Goal: Participate in discussion: Engage in conversation with other users on a specific topic

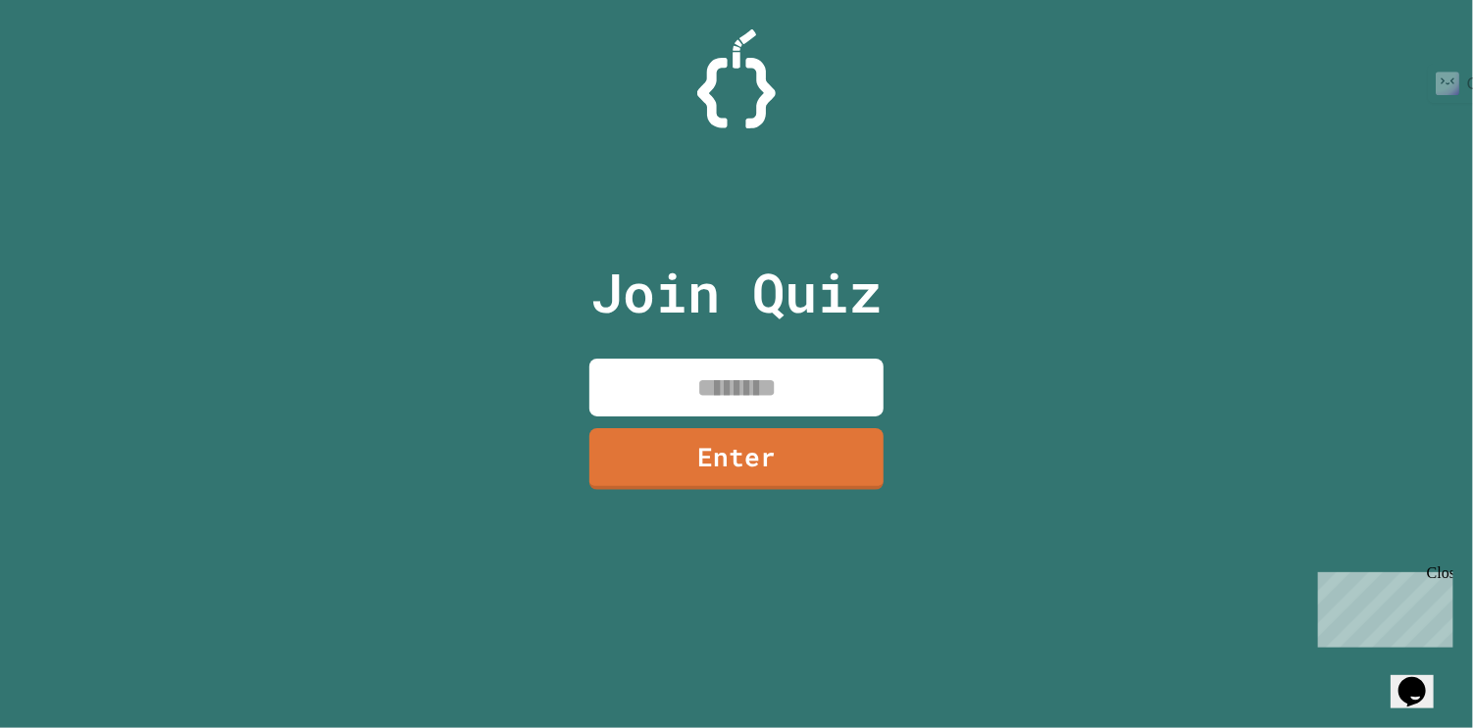
click at [752, 405] on input at bounding box center [736, 388] width 294 height 58
click at [885, 380] on div "Join Quiz Enter" at bounding box center [737, 364] width 330 height 630
click at [807, 390] on input at bounding box center [736, 388] width 294 height 58
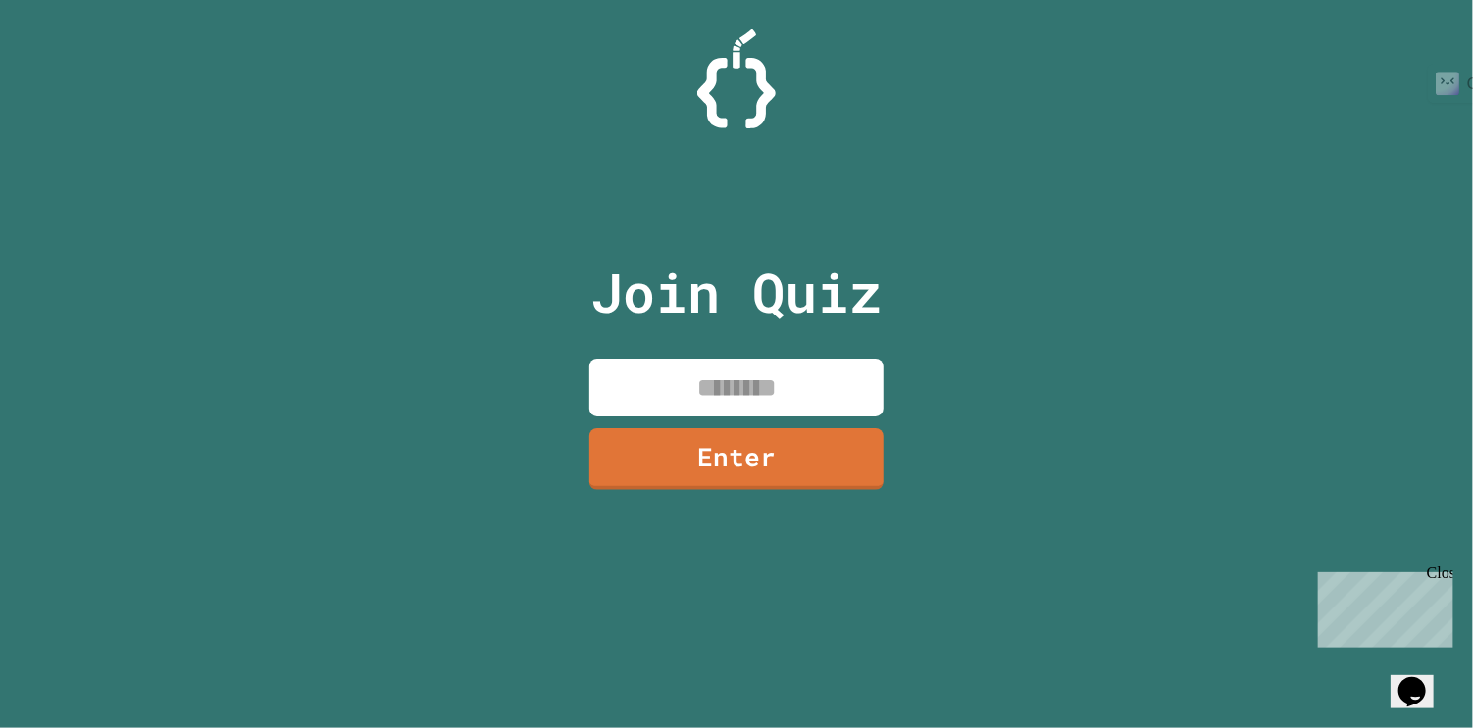
click at [807, 390] on input at bounding box center [736, 388] width 294 height 58
click at [692, 396] on input at bounding box center [736, 388] width 294 height 58
type input "********"
click at [758, 463] on link "Enter" at bounding box center [736, 456] width 285 height 65
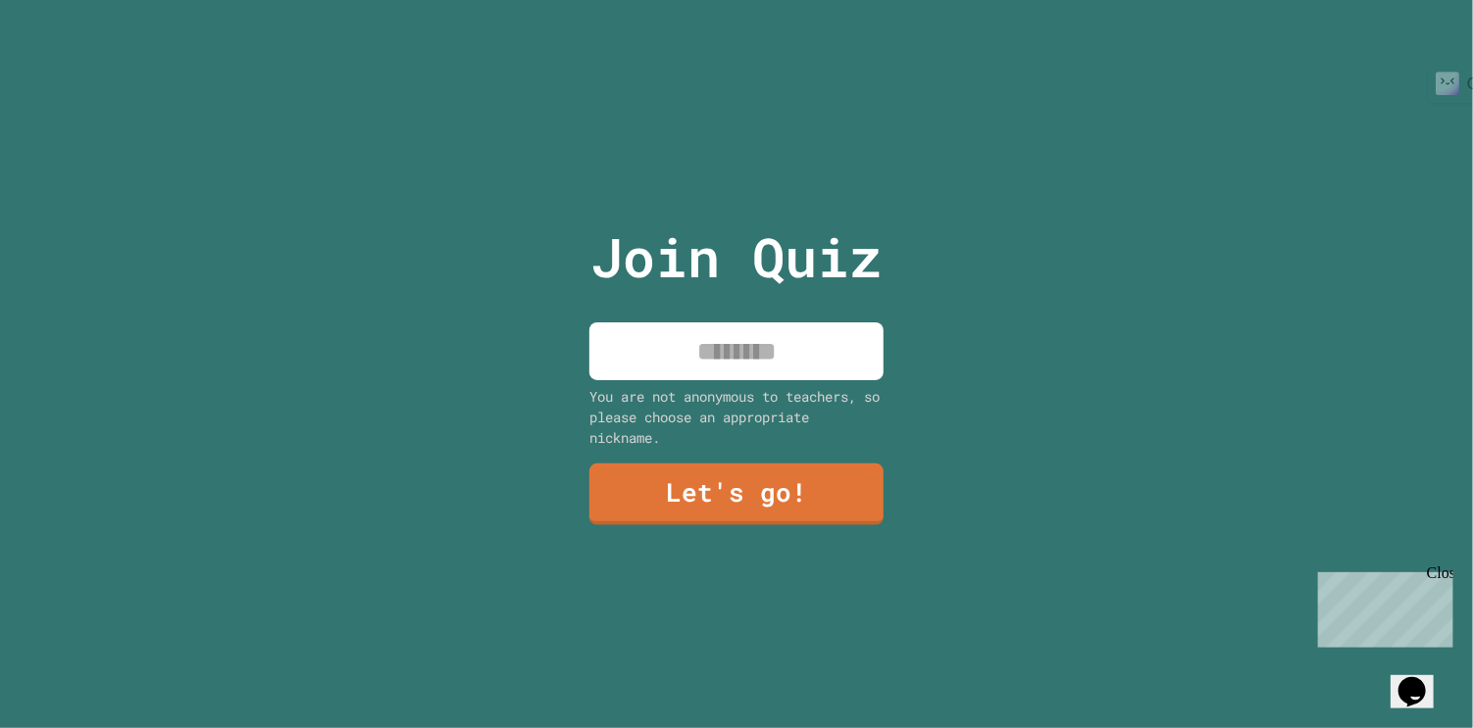
click at [779, 344] on input at bounding box center [736, 352] width 294 height 58
type input "******"
click at [788, 519] on link "Let's go!" at bounding box center [735, 494] width 297 height 63
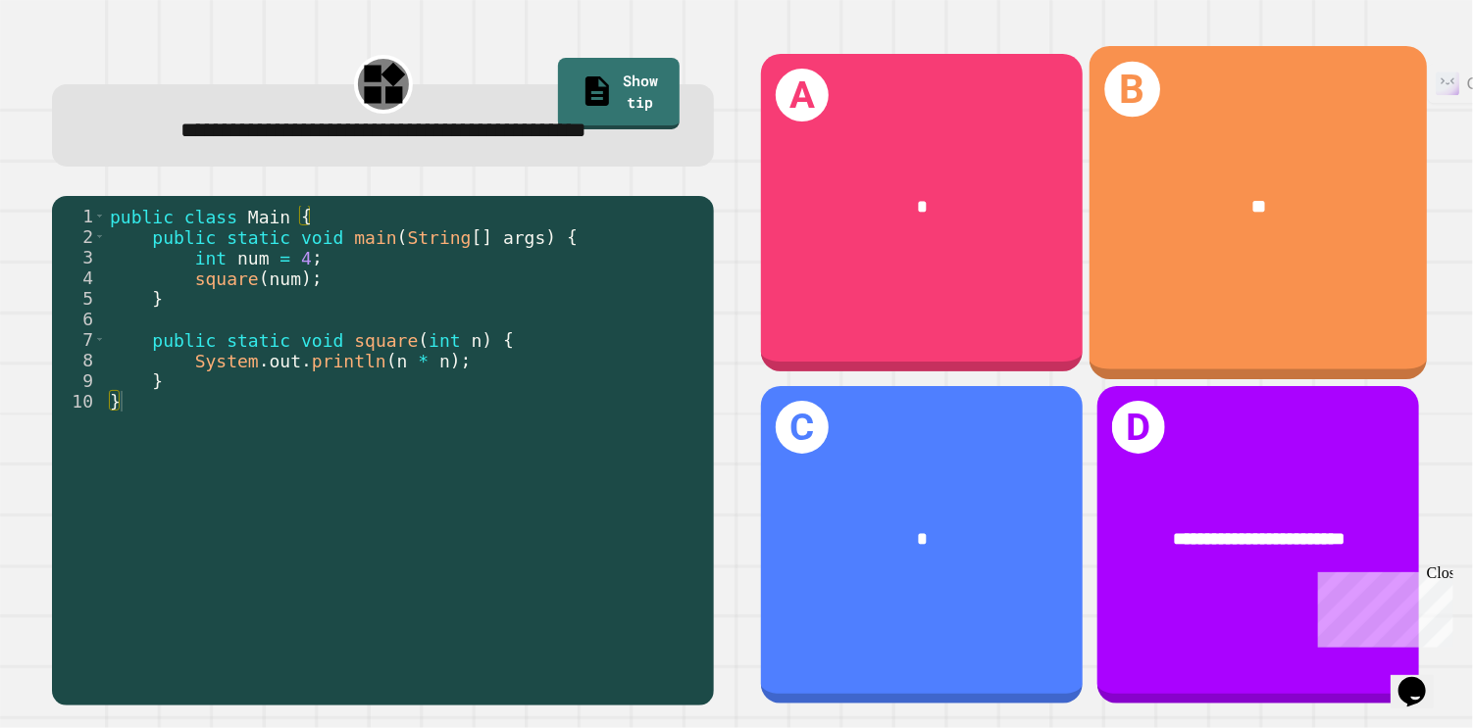
click at [1204, 190] on div "**" at bounding box center [1257, 208] width 337 height 104
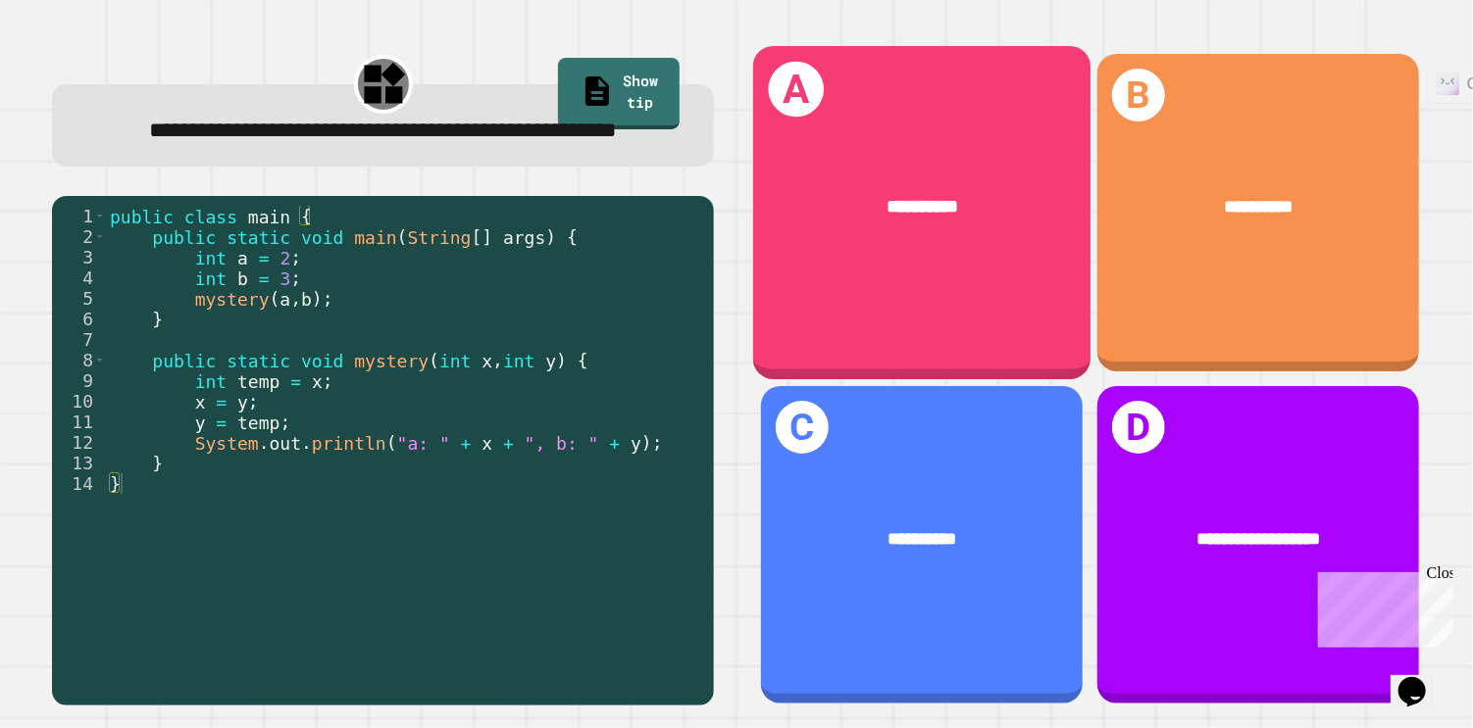
click at [957, 260] on div "**********" at bounding box center [921, 208] width 337 height 104
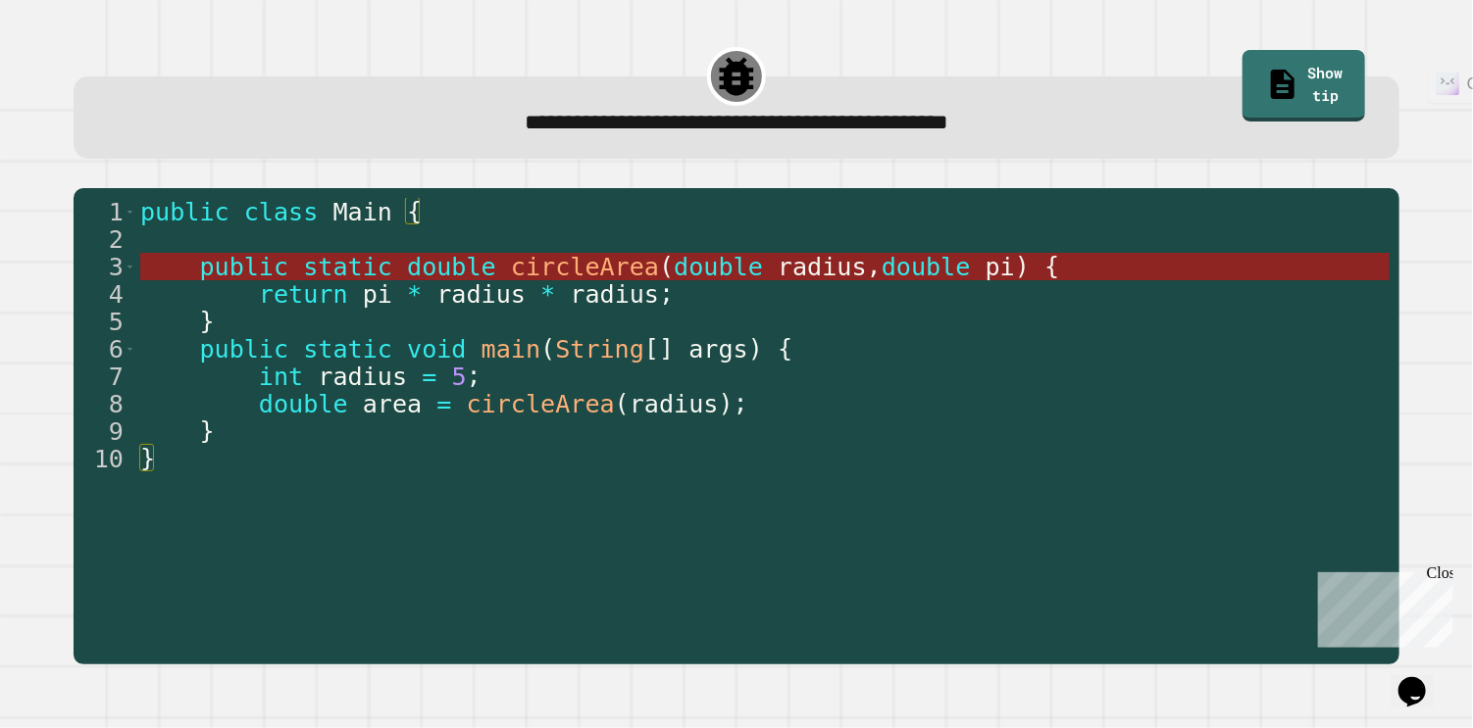
click at [611, 268] on span "circleArea" at bounding box center [585, 267] width 148 height 28
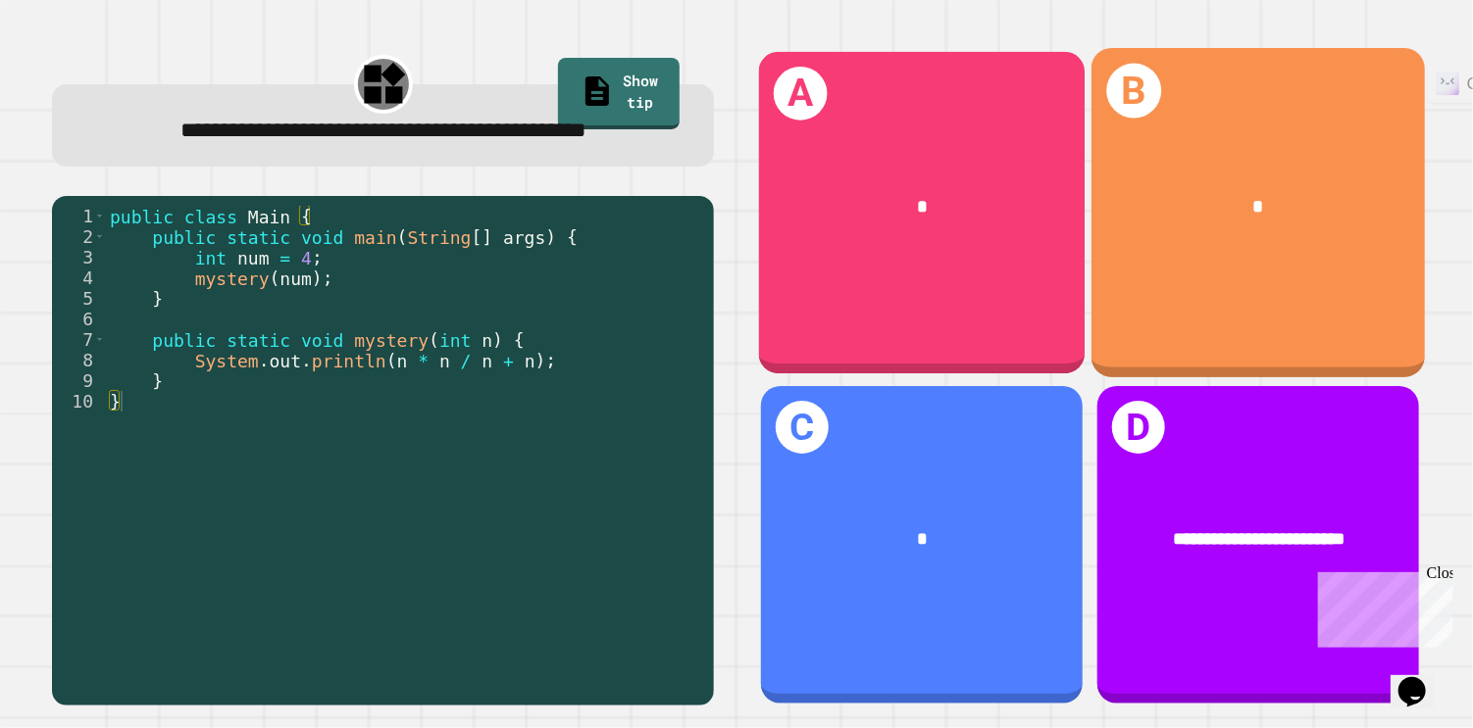
click at [1166, 247] on div "*" at bounding box center [1257, 207] width 333 height 103
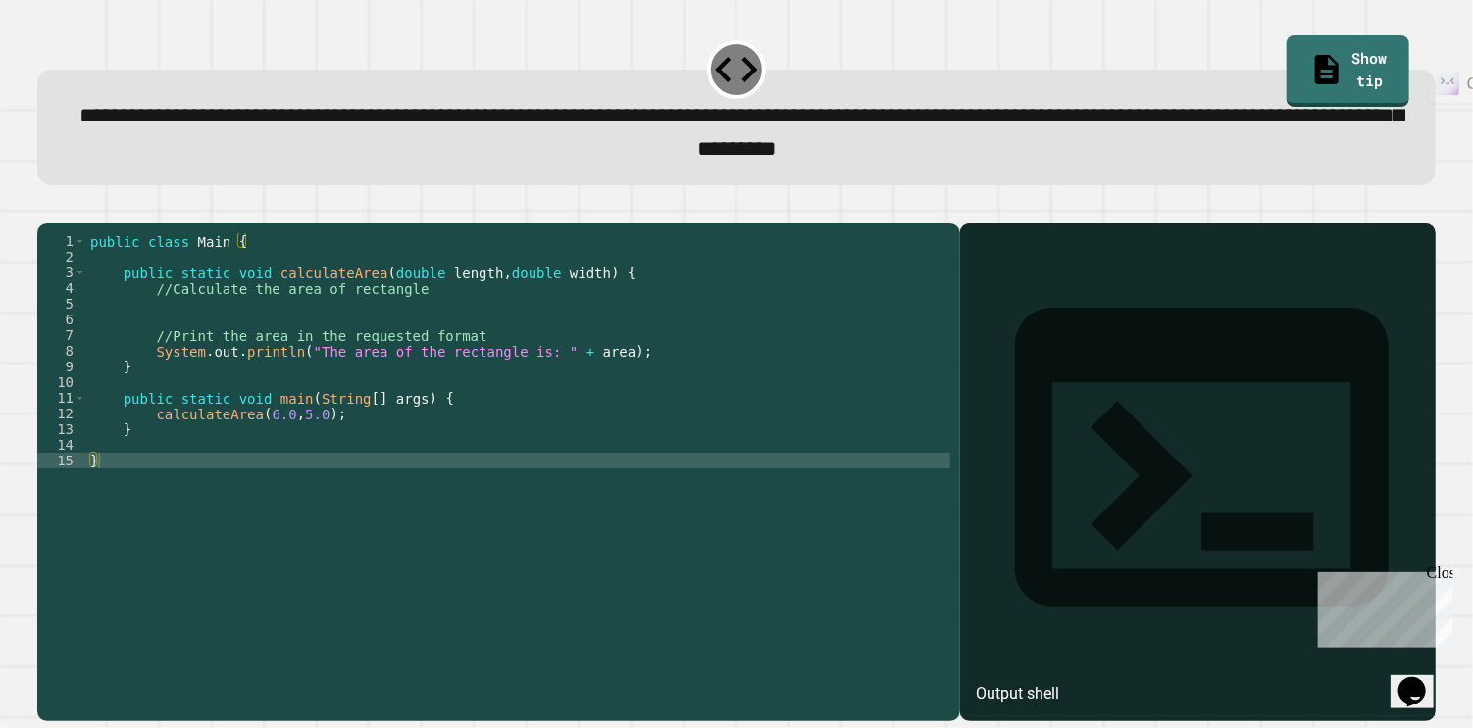
click at [494, 481] on div "public class Main { public static void calculateArea ( double length , double w…" at bounding box center [518, 460] width 865 height 455
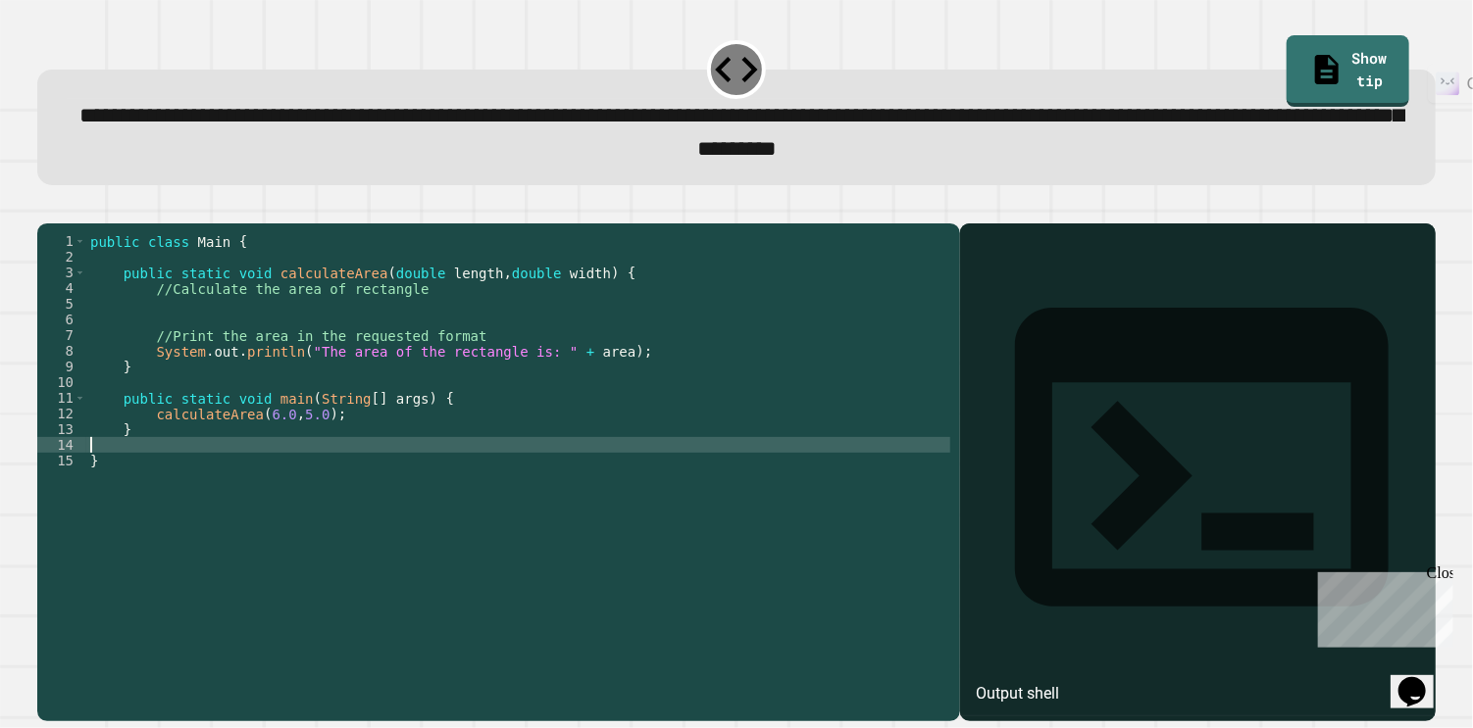
click at [481, 455] on div "public class Main { public static void calculateArea ( double length , double w…" at bounding box center [518, 460] width 865 height 455
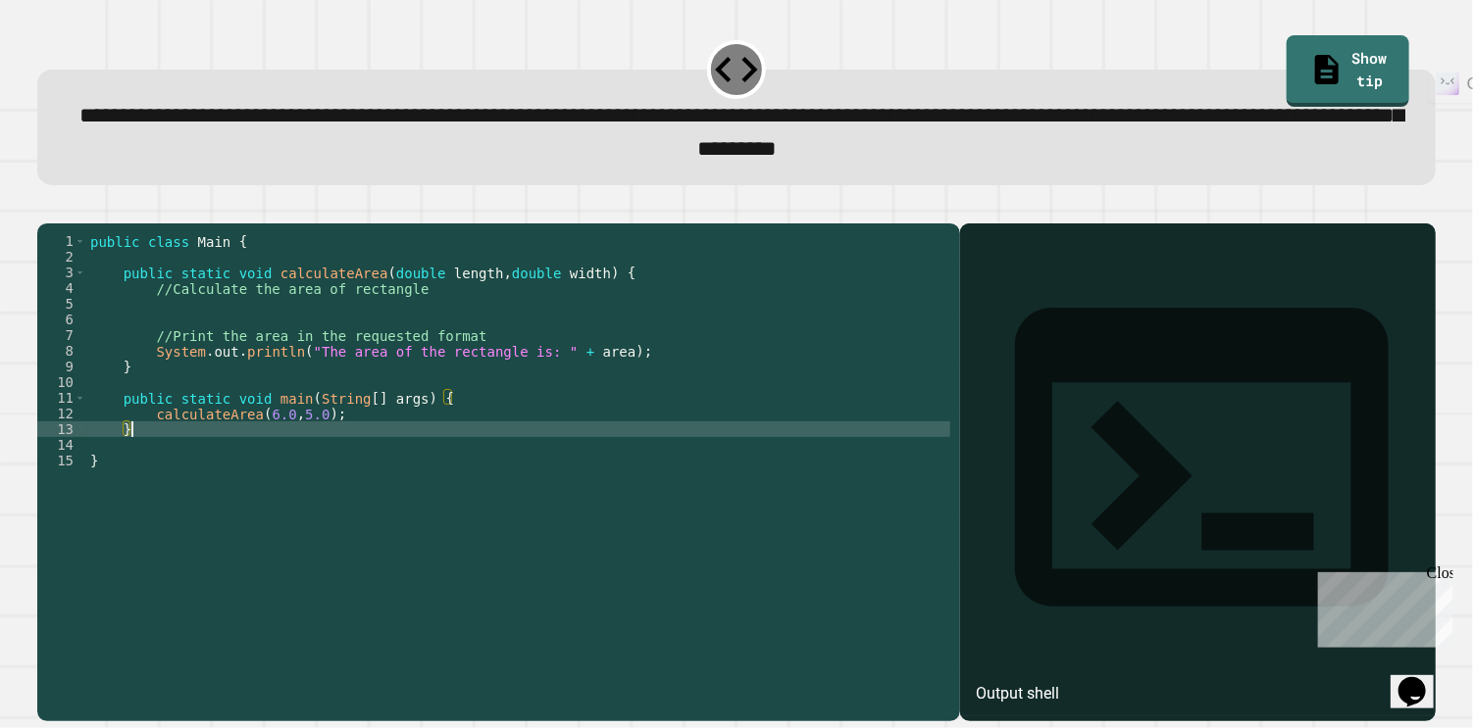
click at [460, 423] on div "public class Main { public static void calculateArea ( double length , double w…" at bounding box center [518, 460] width 865 height 455
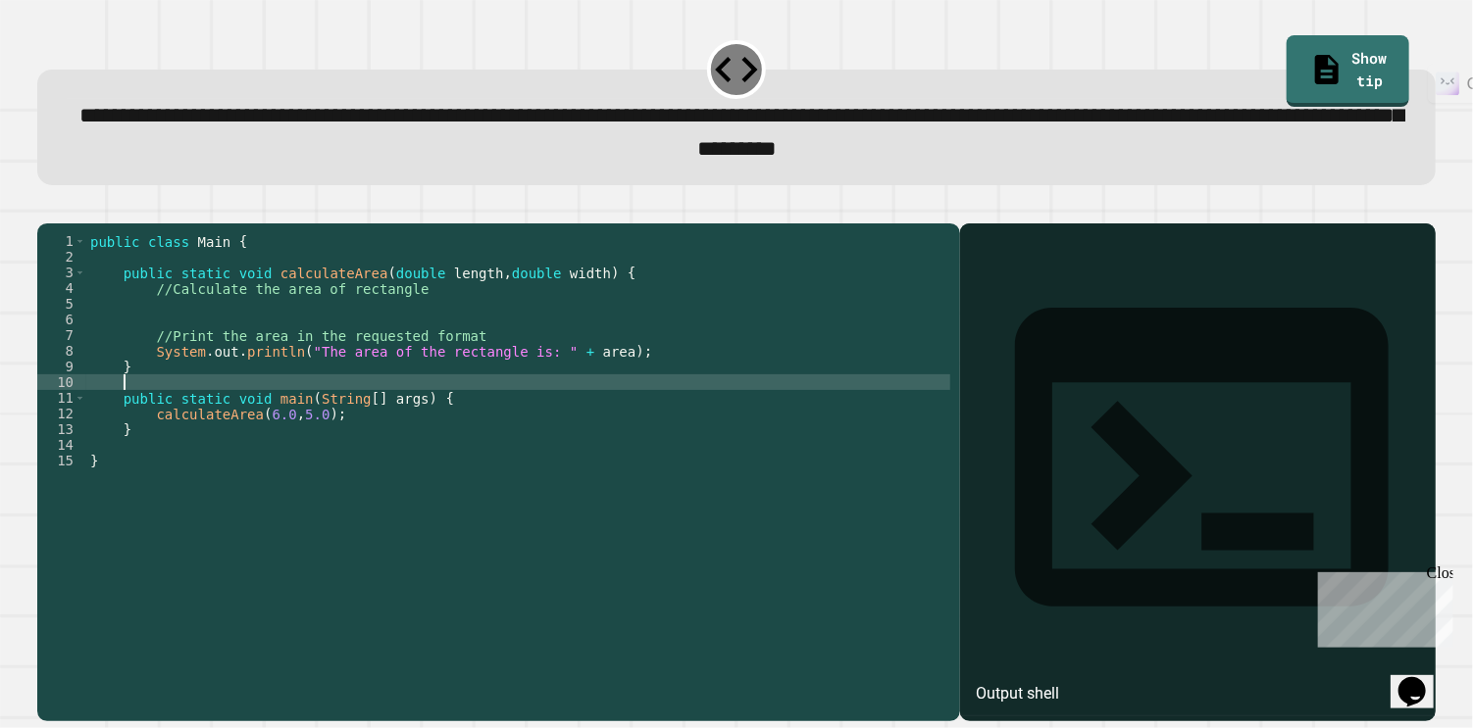
click at [494, 374] on div "public class Main { public static void calculateArea ( double length , double w…" at bounding box center [518, 460] width 865 height 455
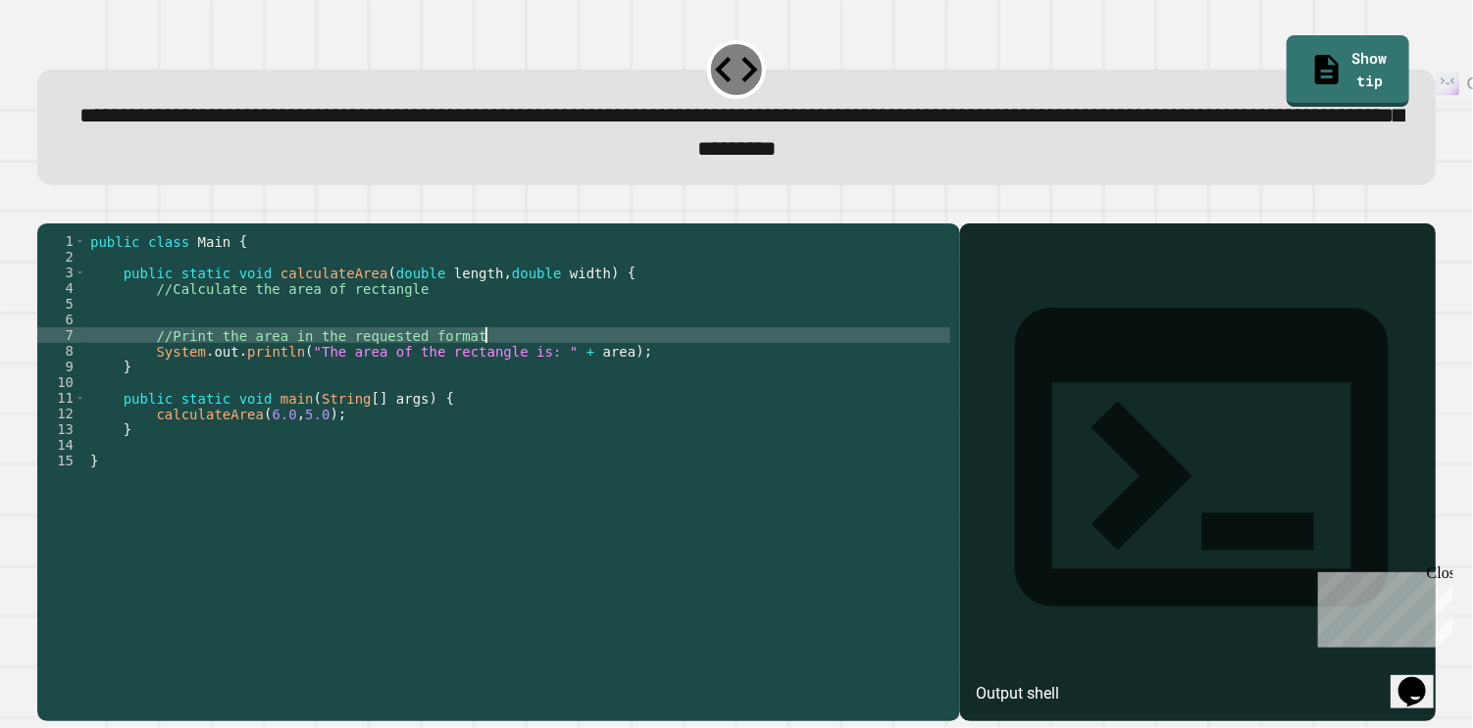
click at [496, 405] on div "public class Main { public static void calculateArea ( double length , double w…" at bounding box center [518, 460] width 865 height 455
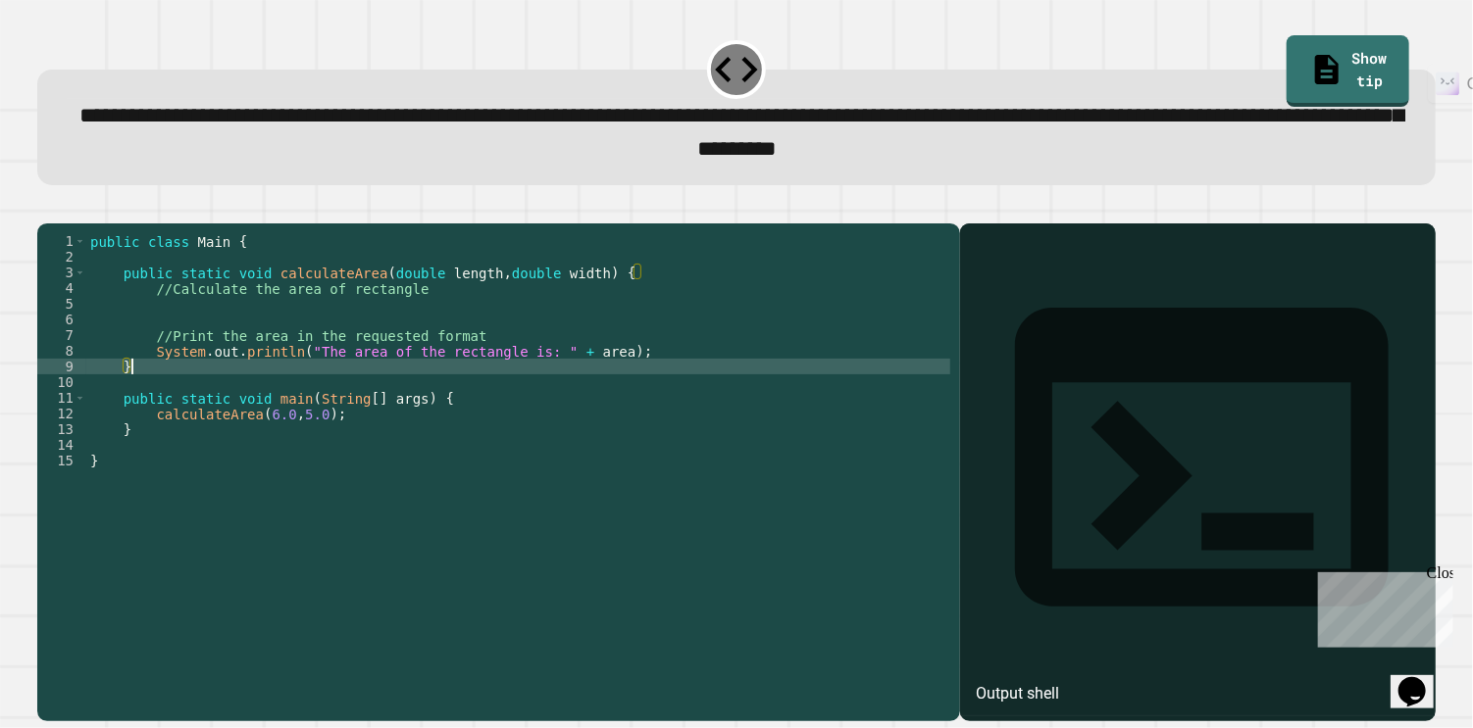
click at [482, 338] on div "public class Main { public static void calculateArea ( double length , double w…" at bounding box center [518, 460] width 865 height 455
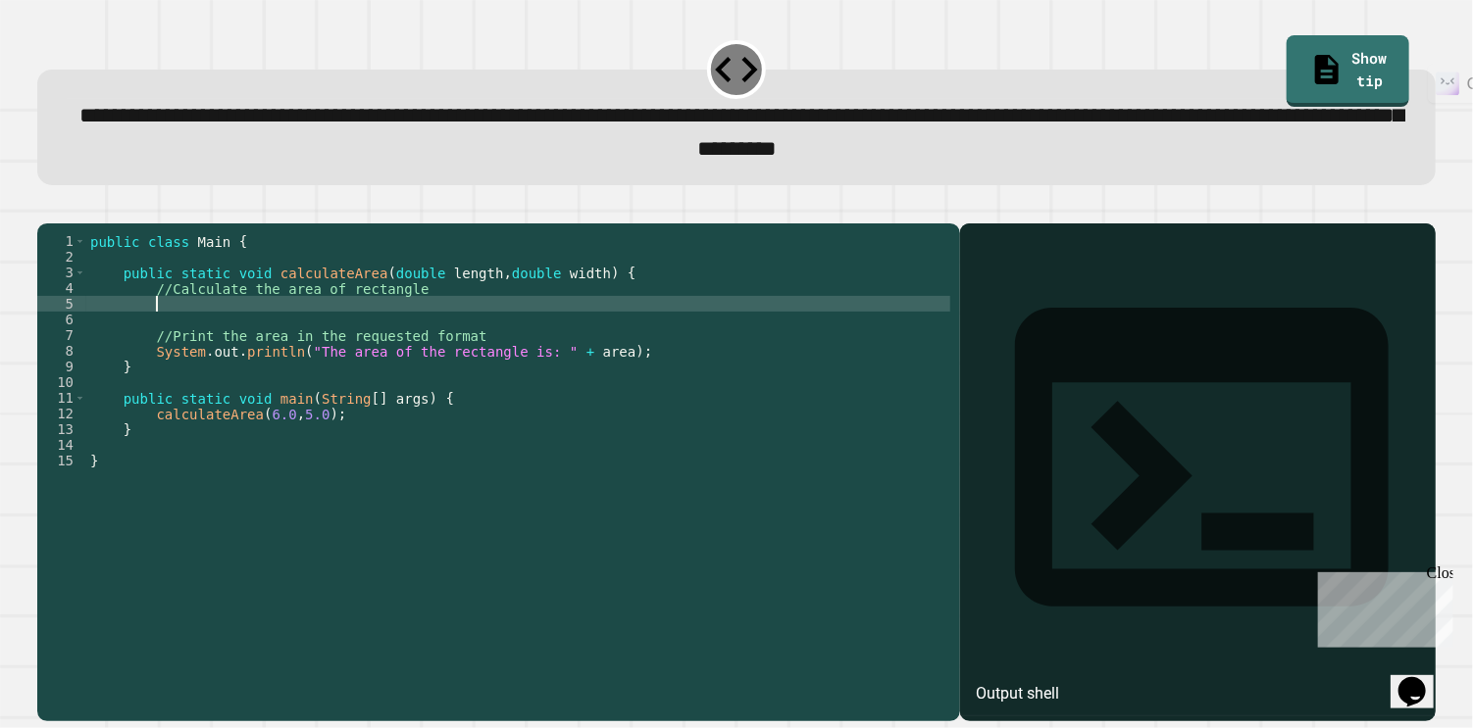
type textarea "*"
click at [150, 335] on div "public class Main { public static void calculateArea ( double length , double w…" at bounding box center [518, 460] width 865 height 455
click at [187, 334] on div "public class Main { public static void calculateArea ( double length , double w…" at bounding box center [518, 460] width 865 height 455
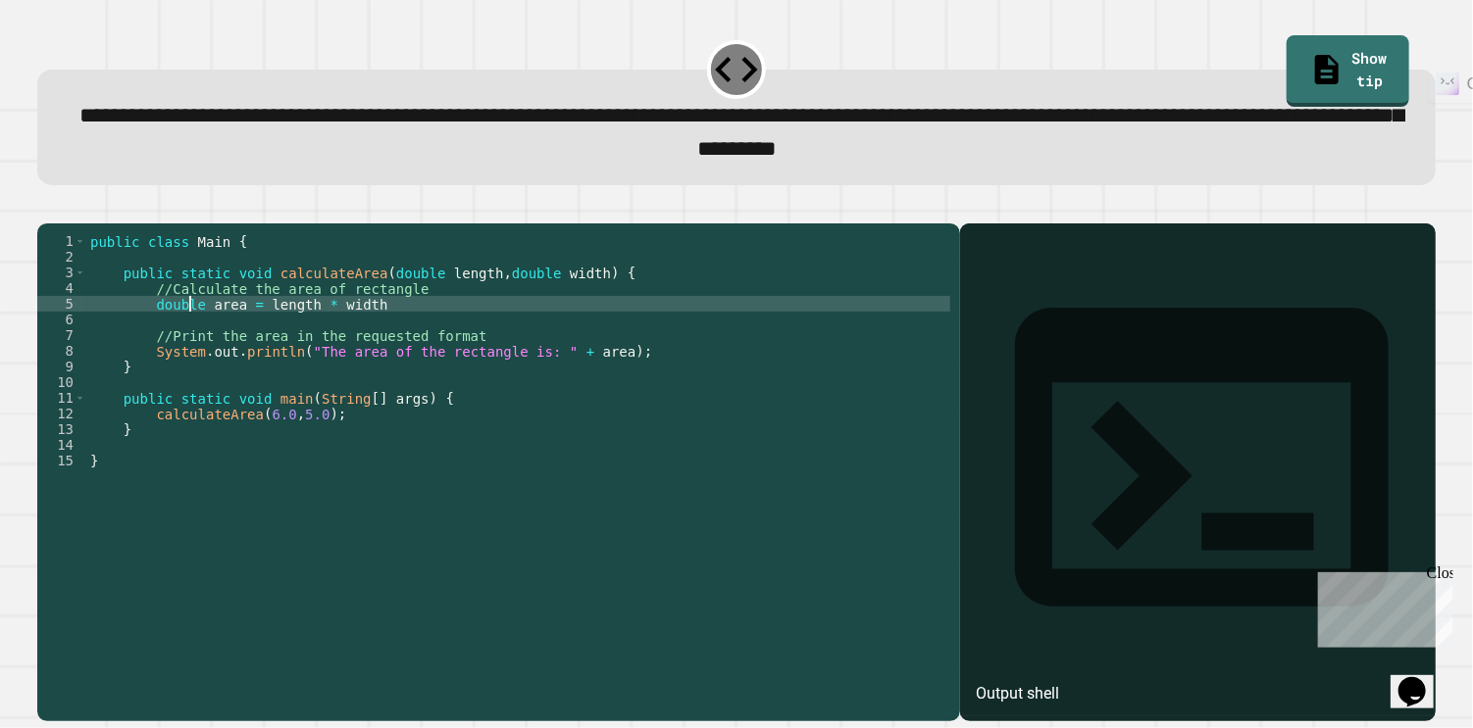
click at [187, 334] on div "public class Main { public static void calculateArea ( double length , double w…" at bounding box center [518, 460] width 865 height 455
click at [397, 334] on div "public class Main { public static void calculateArea ( double length , double w…" at bounding box center [518, 460] width 865 height 455
click at [47, 208] on icon "button" at bounding box center [47, 208] width 0 height 0
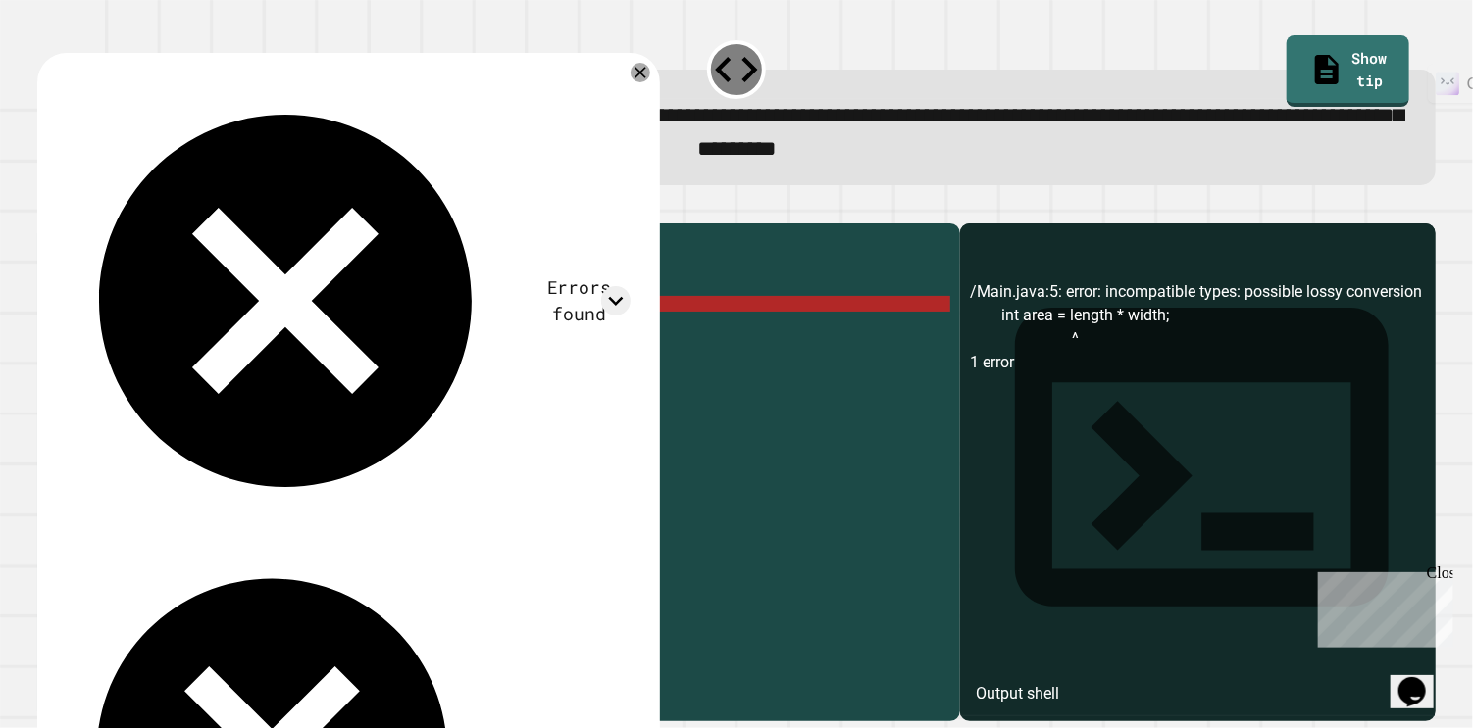
click at [168, 344] on div "public class Main { public static void calculateArea ( double length , double w…" at bounding box center [518, 460] width 865 height 455
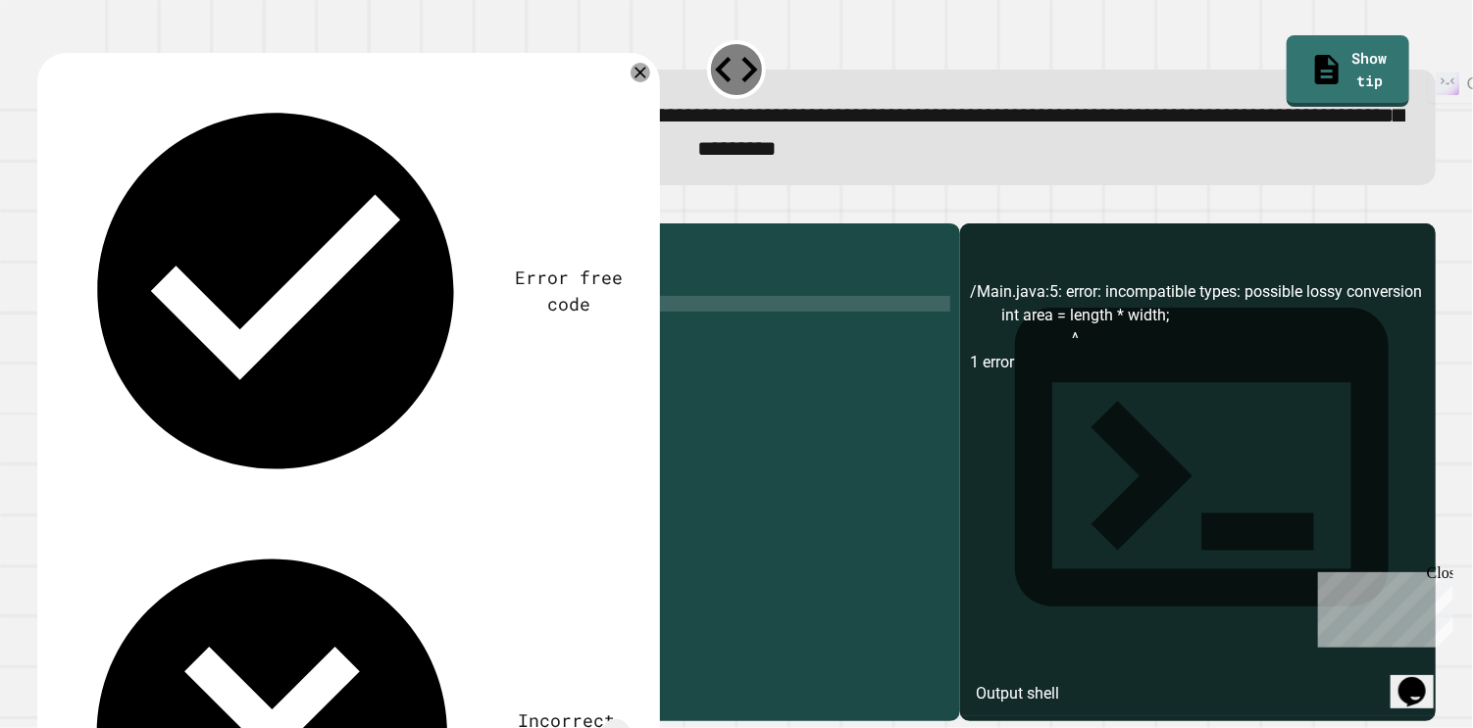
scroll to position [0, 8]
type textarea "**********"
click at [47, 208] on icon "button" at bounding box center [47, 208] width 0 height 0
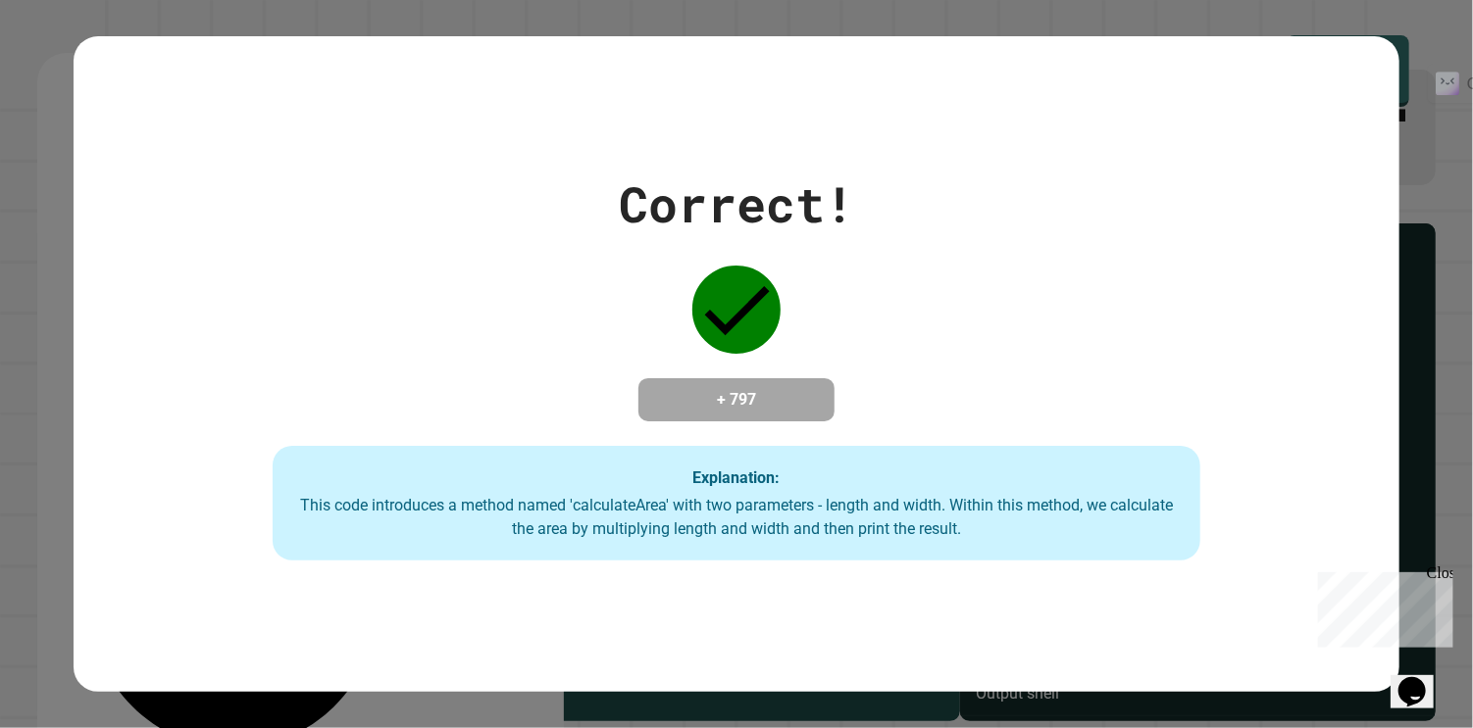
click at [1468, 429] on div "Correct! + 797 Explanation: This code introduces a method named 'calculateArea'…" at bounding box center [736, 364] width 1473 height 728
click at [1401, 320] on div "Correct! + 797 Explanation: This code introduces a method named 'calculateArea'…" at bounding box center [736, 364] width 1473 height 728
click at [1460, 287] on div "Correct! + 797 Explanation: This code introduces a method named 'calculateArea'…" at bounding box center [736, 364] width 1473 height 728
click at [1444, 295] on div "Correct! + 797 Explanation: This code introduces a method named 'calculateArea'…" at bounding box center [736, 364] width 1473 height 728
click at [757, 388] on h4 "+ 797" at bounding box center [736, 400] width 157 height 24
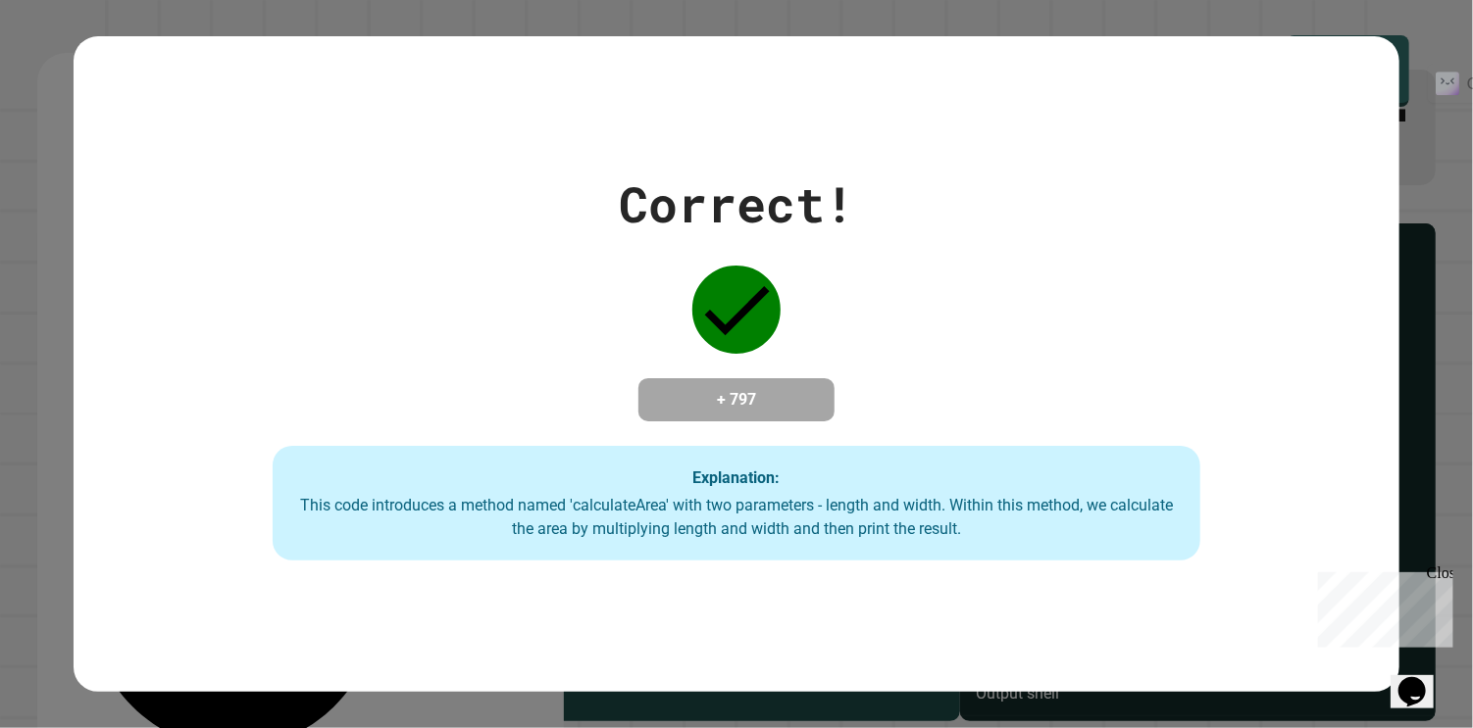
click at [68, 423] on div "Correct! + 797 Explanation: This code introduces a method named 'calculateArea'…" at bounding box center [736, 364] width 1473 height 728
click at [509, 317] on div "Correct! + 797 Explanation: This code introduces a method named 'calculateArea'…" at bounding box center [736, 365] width 1325 height 394
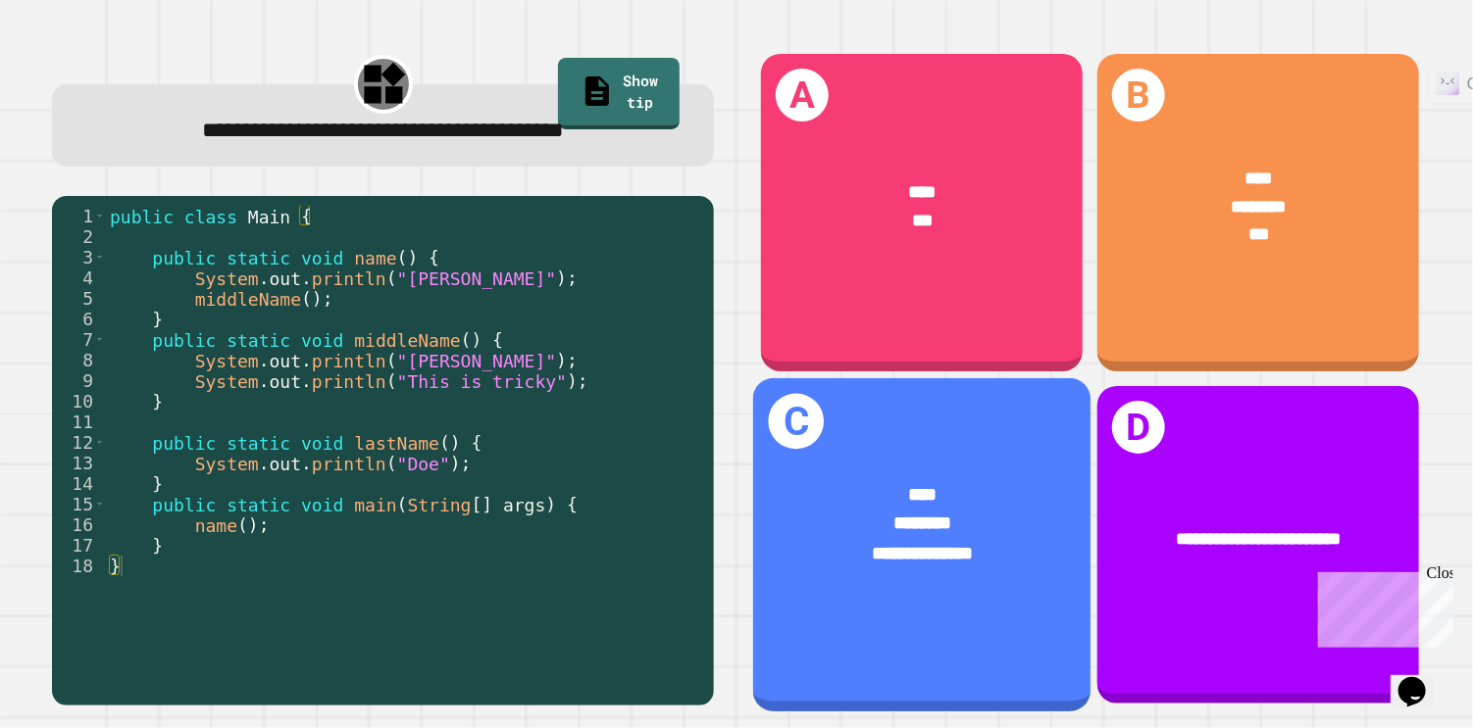
click at [833, 629] on div "**********" at bounding box center [921, 540] width 337 height 192
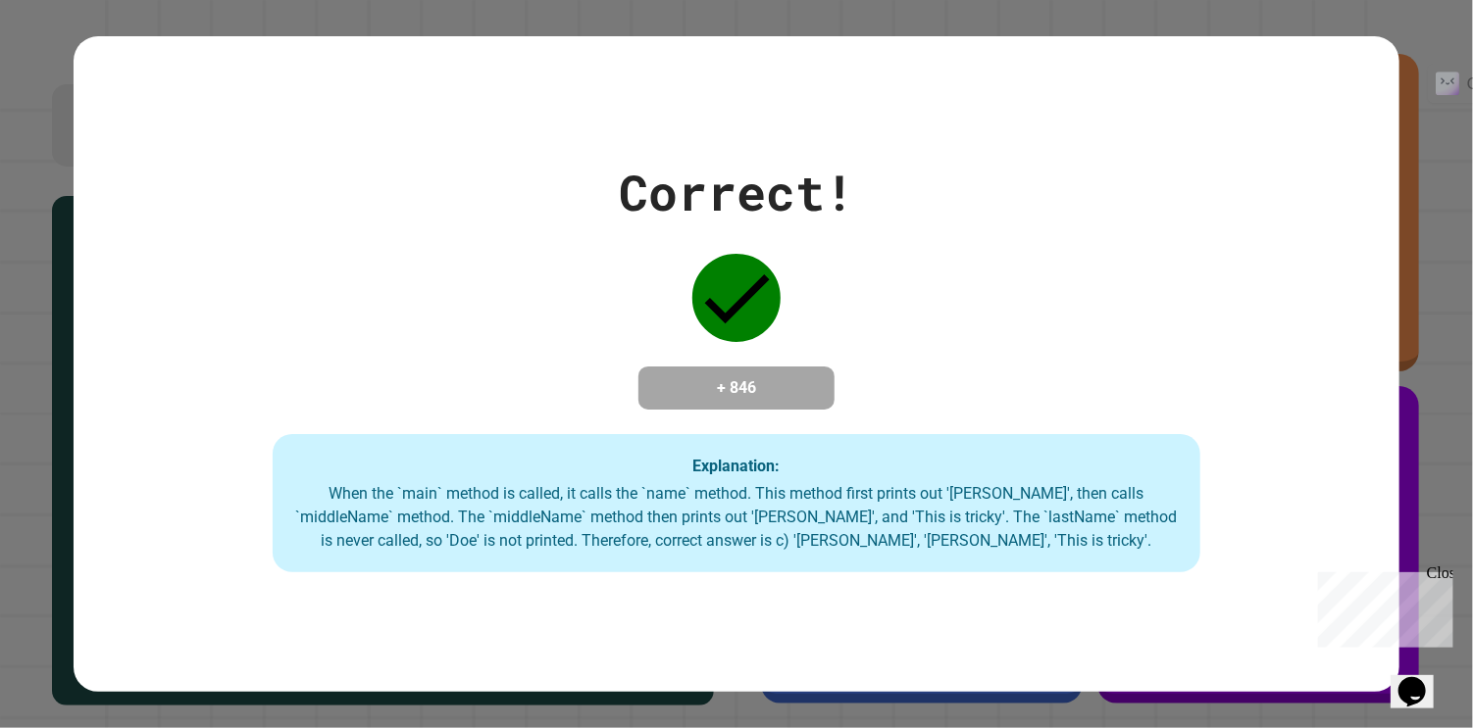
click at [1446, 486] on div "Correct! + 846 Explanation: When the `main` method is called, it calls the `nam…" at bounding box center [736, 364] width 1473 height 728
click at [1437, 573] on div "Close" at bounding box center [1437, 576] width 25 height 25
